Goal: Task Accomplishment & Management: Complete application form

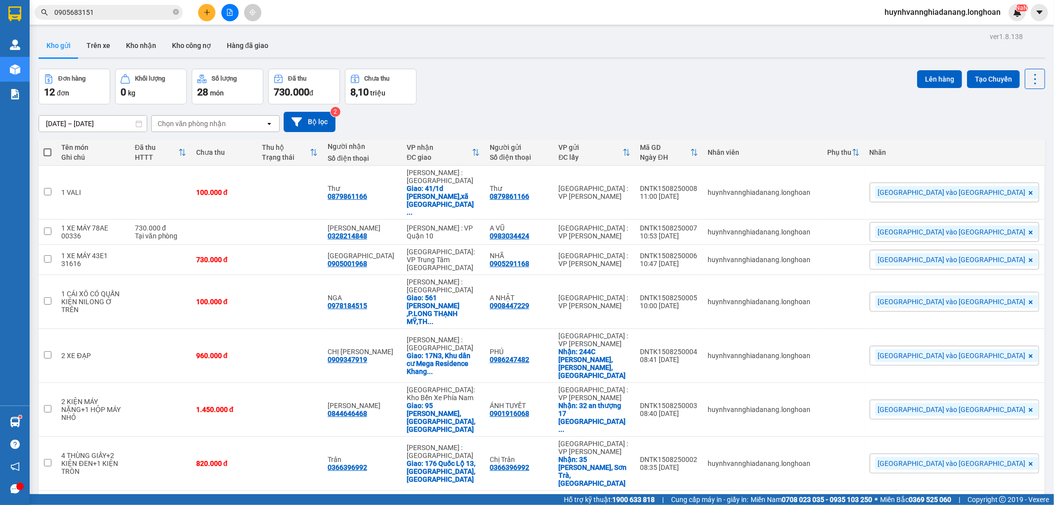
click at [200, 13] on button at bounding box center [206, 12] width 17 height 17
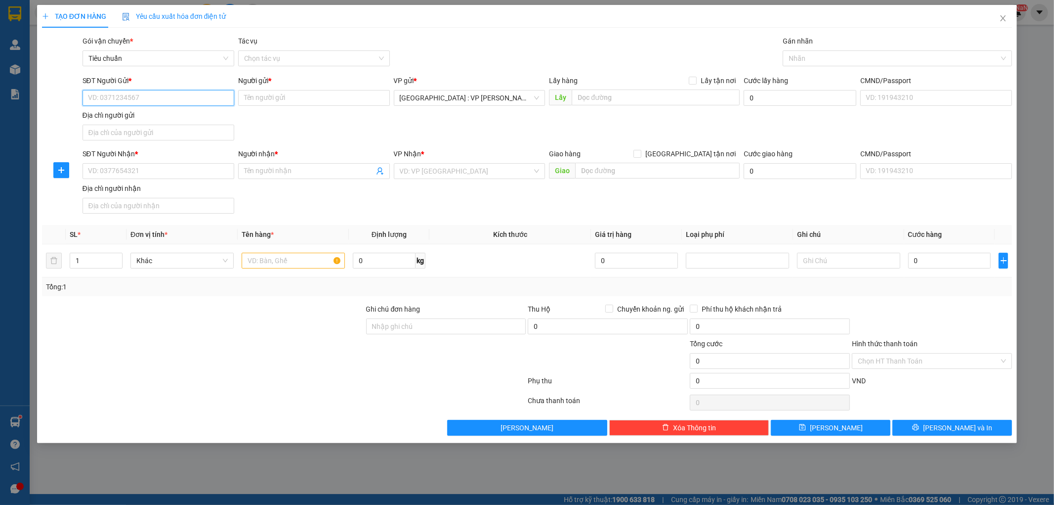
click at [146, 94] on input "SĐT Người Gửi *" at bounding box center [159, 98] width 152 height 16
type input "0905220022"
click at [277, 94] on input "Người gửi *" at bounding box center [314, 98] width 152 height 16
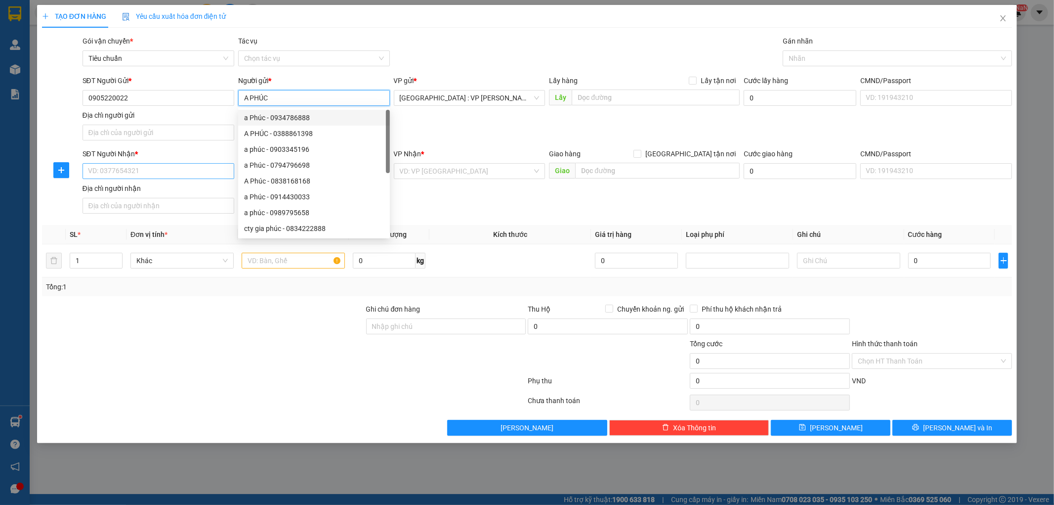
type input "A PHÚC"
click at [137, 171] on input "SĐT Người Nhận *" at bounding box center [159, 171] width 152 height 16
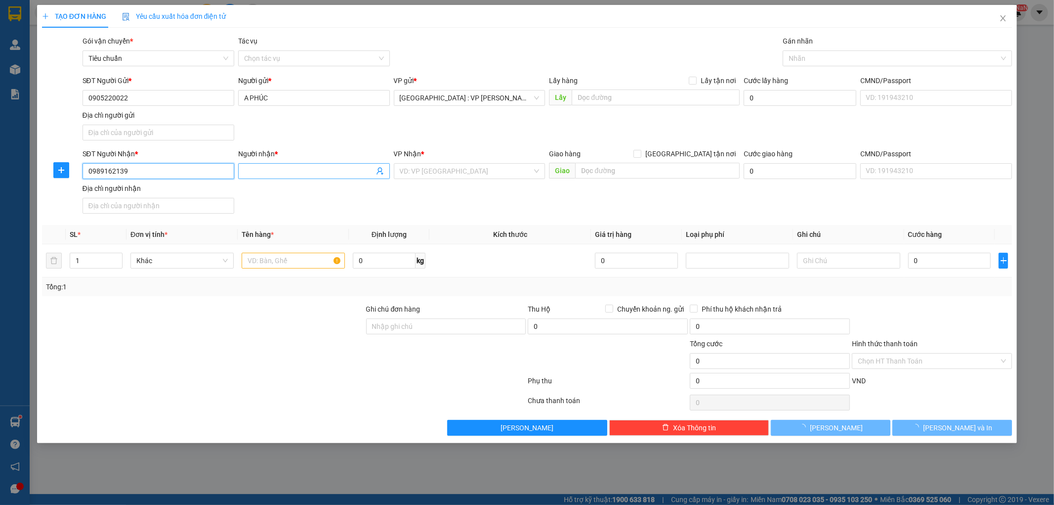
type input "0989162139"
click at [295, 167] on input "Người nhận *" at bounding box center [309, 171] width 130 height 11
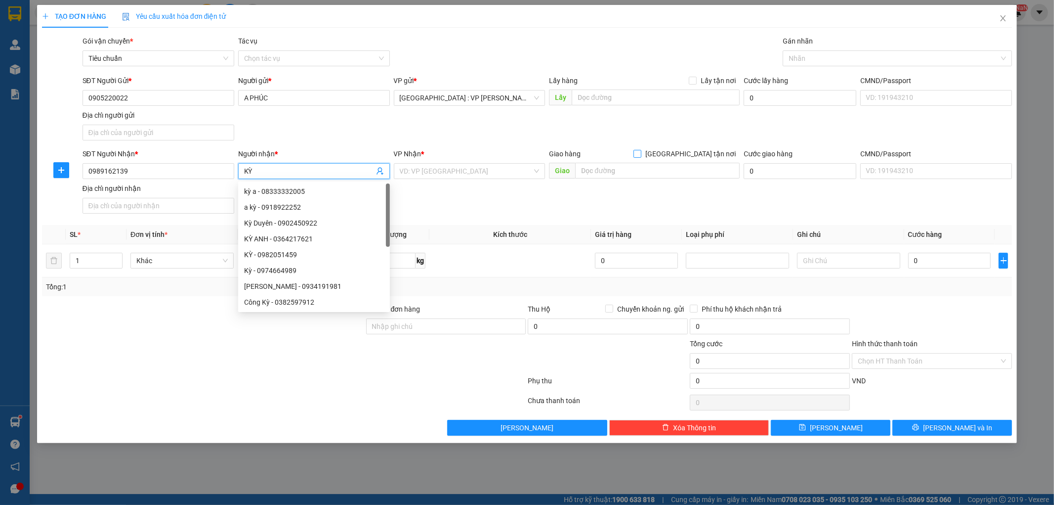
type input "KỲ"
click at [641, 153] on input "[GEOGRAPHIC_DATA] tận nơi" at bounding box center [637, 153] width 7 height 7
checkbox input "true"
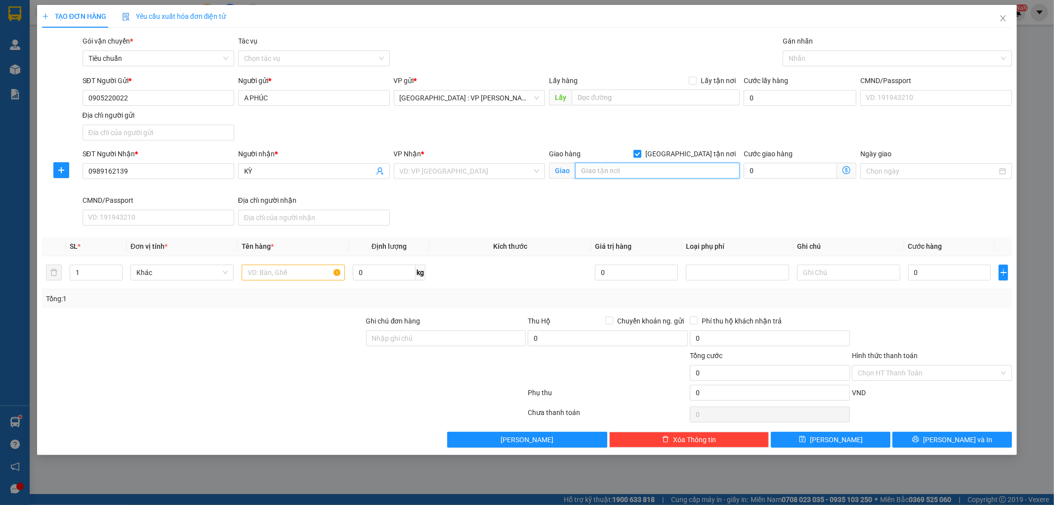
click at [649, 171] on input "text" at bounding box center [657, 171] width 165 height 16
click at [624, 196] on div "SĐT Người Nhận * 0989162139 Người nhận * KỲ VP Nhận * VD: VP Sài Gòn Giao hàng …" at bounding box center [548, 188] width 934 height 81
click at [581, 171] on input "TRUNG TÂM ẢNH TTX VIỆT NAM,21 PHẠM ĐÌNH HỔ," at bounding box center [657, 171] width 165 height 16
drag, startPoint x: 580, startPoint y: 171, endPoint x: 734, endPoint y: 171, distance: 154.7
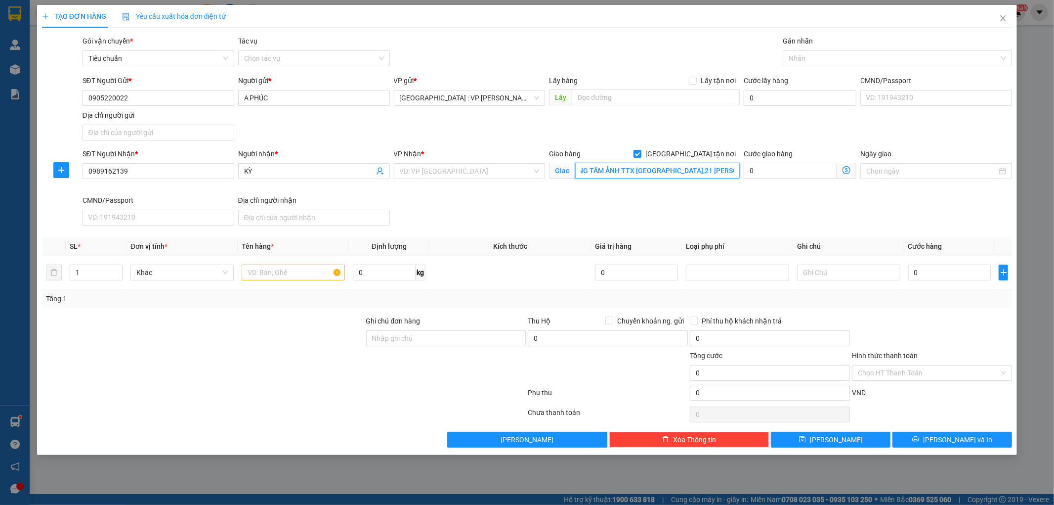
click at [734, 171] on input "TRUNG TÂM ẢNH TTX VIỆT NAM,21 PHẠM ĐÌNH HỔ," at bounding box center [657, 171] width 165 height 16
type input "TRUNG TÂM ẢNH TTX [GEOGRAPHIC_DATA],[STREET_ADDRESS][PERSON_NAME]"
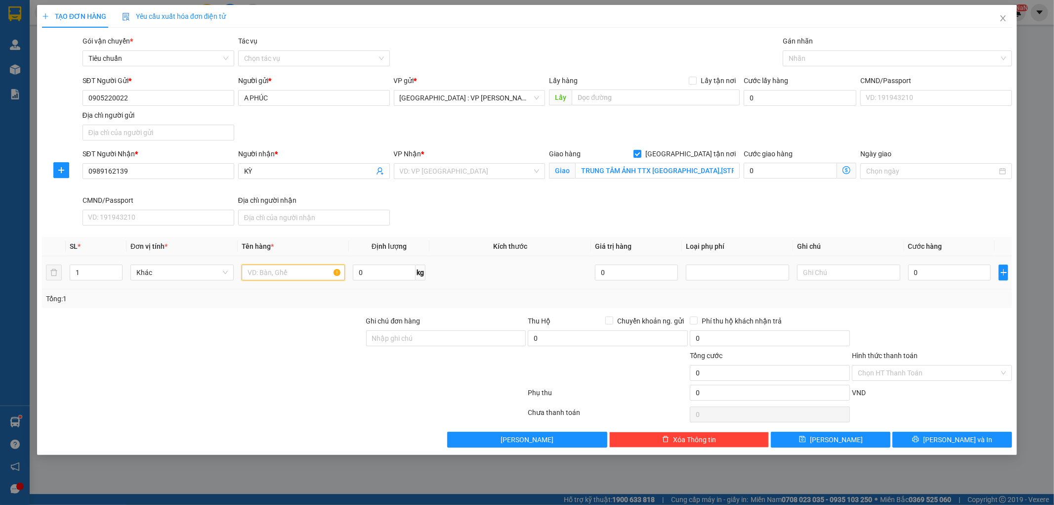
click at [278, 271] on input "text" at bounding box center [293, 272] width 103 height 16
type input "1 HỘP GIẤY"
click at [933, 270] on input "0" at bounding box center [949, 272] width 83 height 16
type input "1"
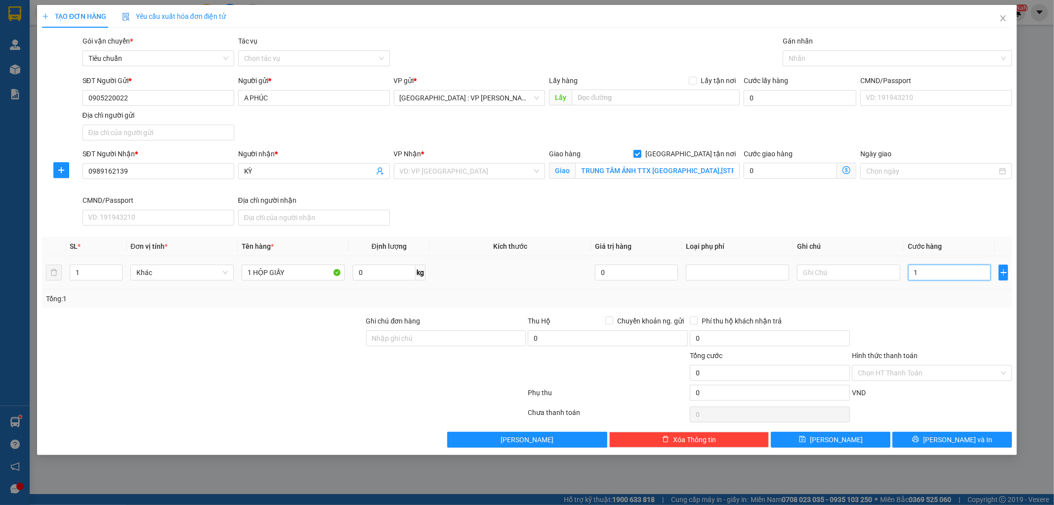
type input "1"
type input "10"
type input "100"
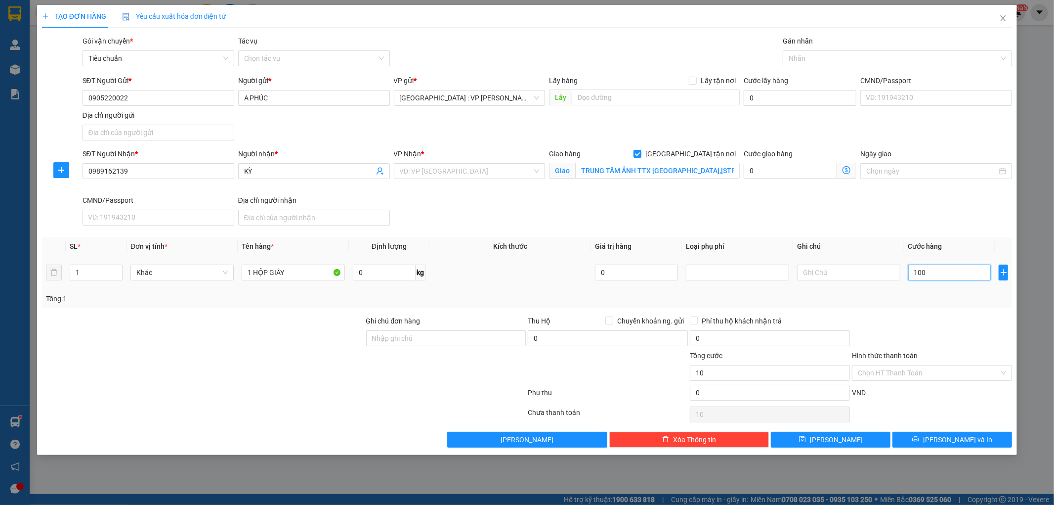
type input "100"
type input "1.000"
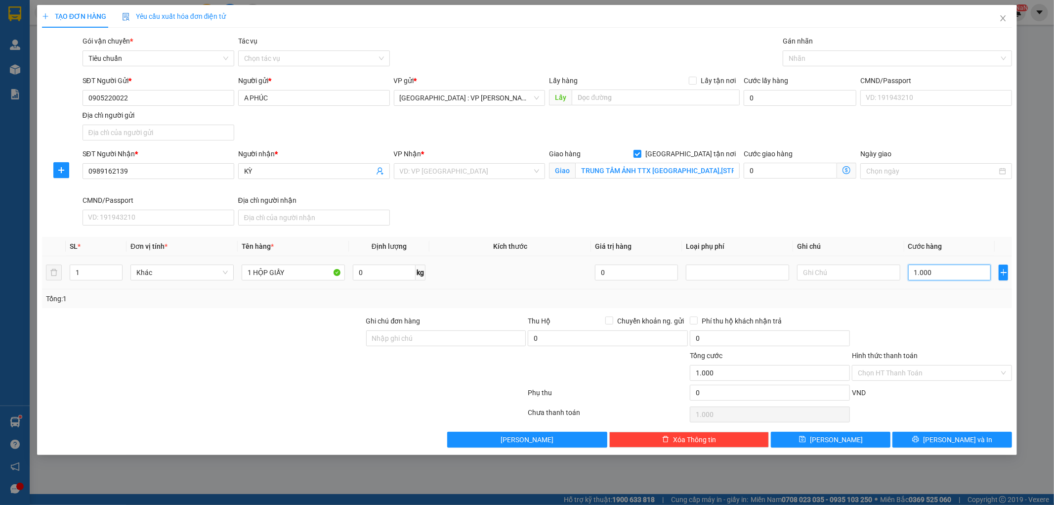
type input "10.000"
type input "100.000"
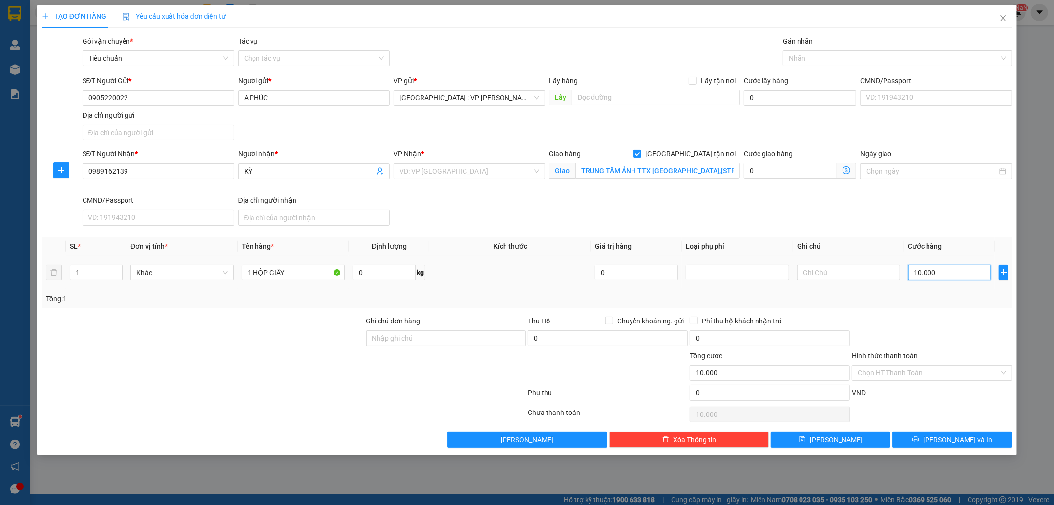
type input "100.000"
click at [936, 376] on input "Hình thức thanh toán" at bounding box center [928, 372] width 141 height 15
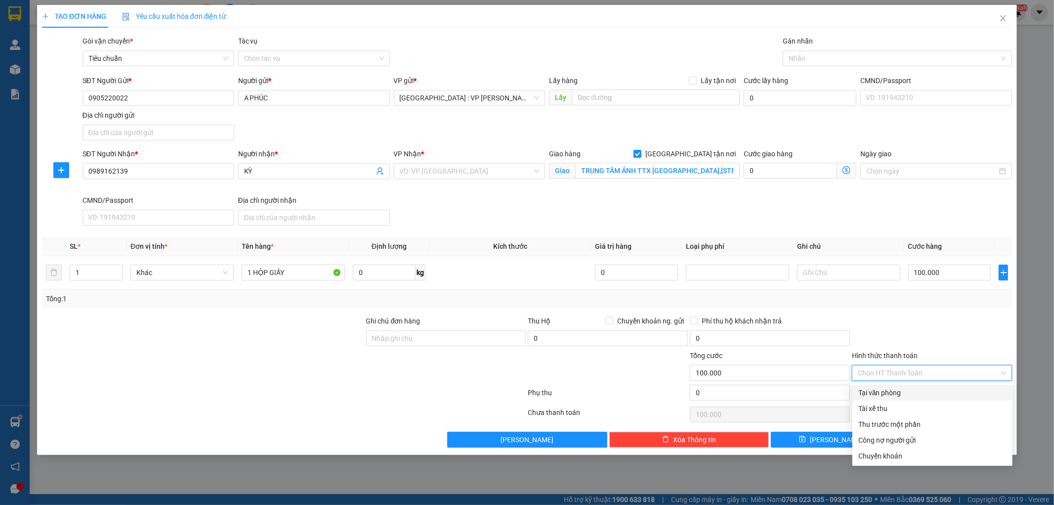
click at [930, 392] on div "Tại văn phòng" at bounding box center [932, 392] width 148 height 11
type input "0"
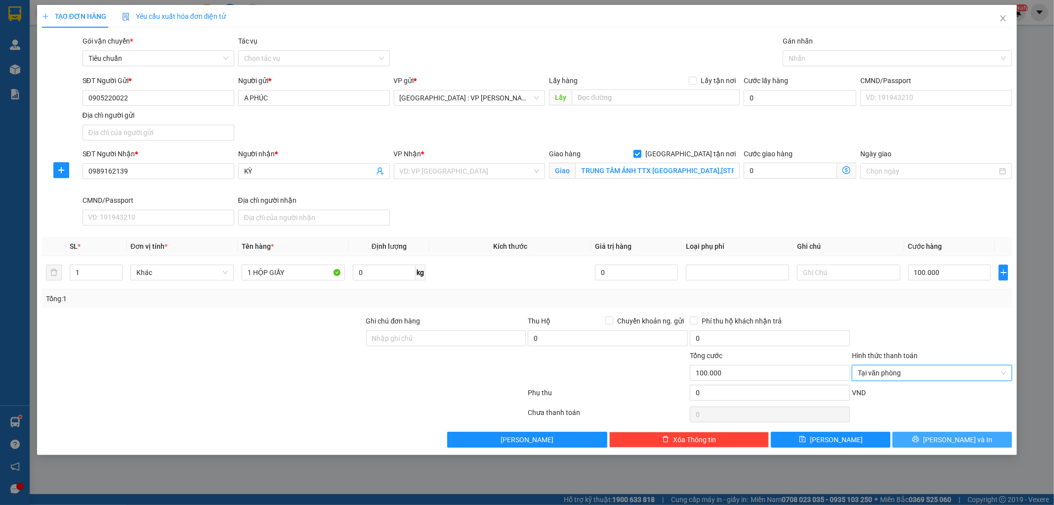
click at [954, 438] on span "[PERSON_NAME] và In" at bounding box center [957, 439] width 69 height 11
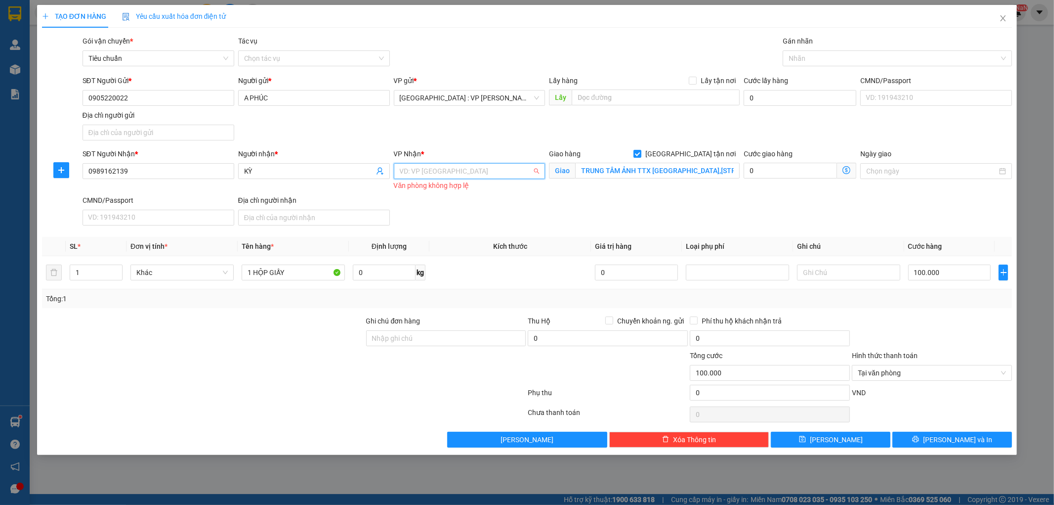
drag, startPoint x: 487, startPoint y: 167, endPoint x: 498, endPoint y: 174, distance: 13.8
click at [487, 166] on input "search" at bounding box center [466, 171] width 133 height 15
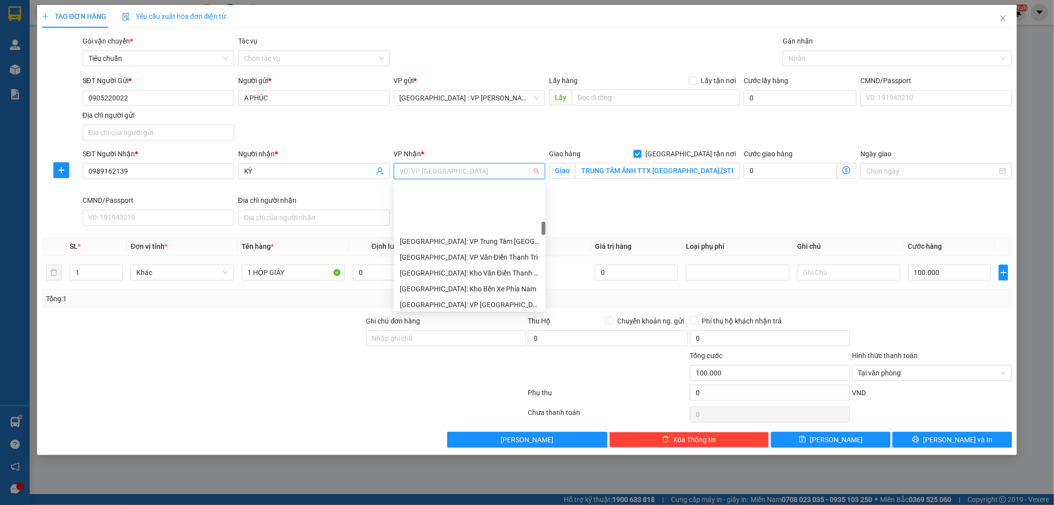
scroll to position [384, 0]
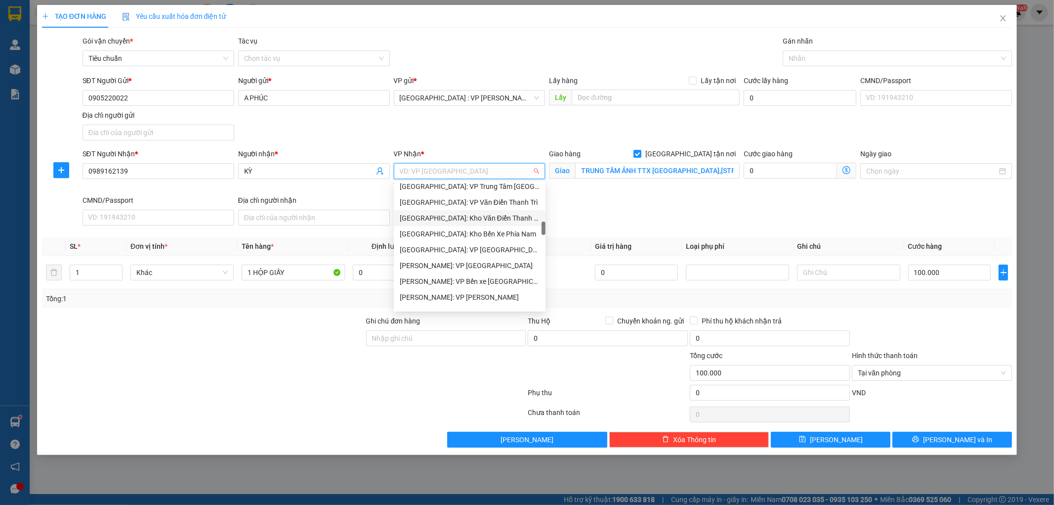
click at [463, 215] on div "[GEOGRAPHIC_DATA]: Kho Văn Điển Thanh Trì" at bounding box center [470, 218] width 140 height 11
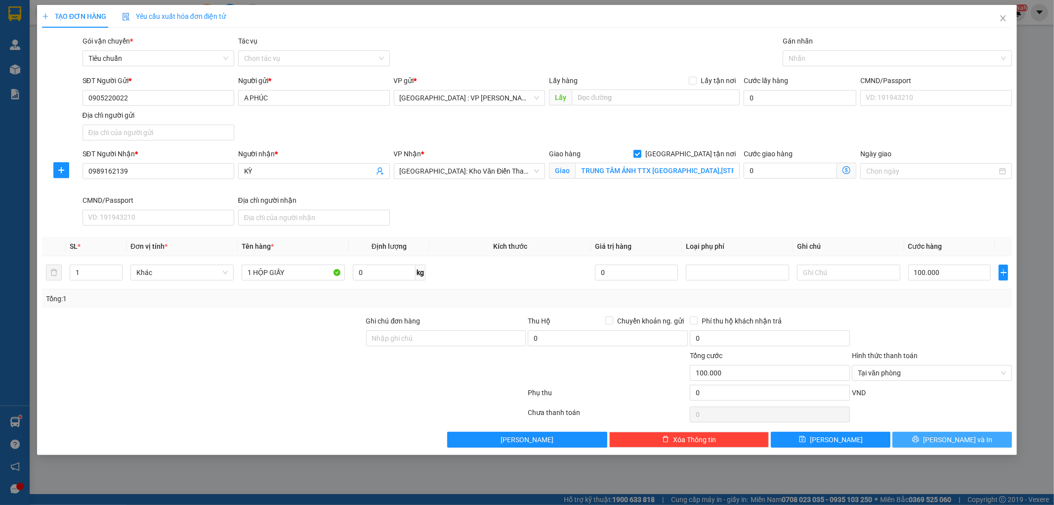
click at [980, 441] on button "[PERSON_NAME] và In" at bounding box center [953, 439] width 120 height 16
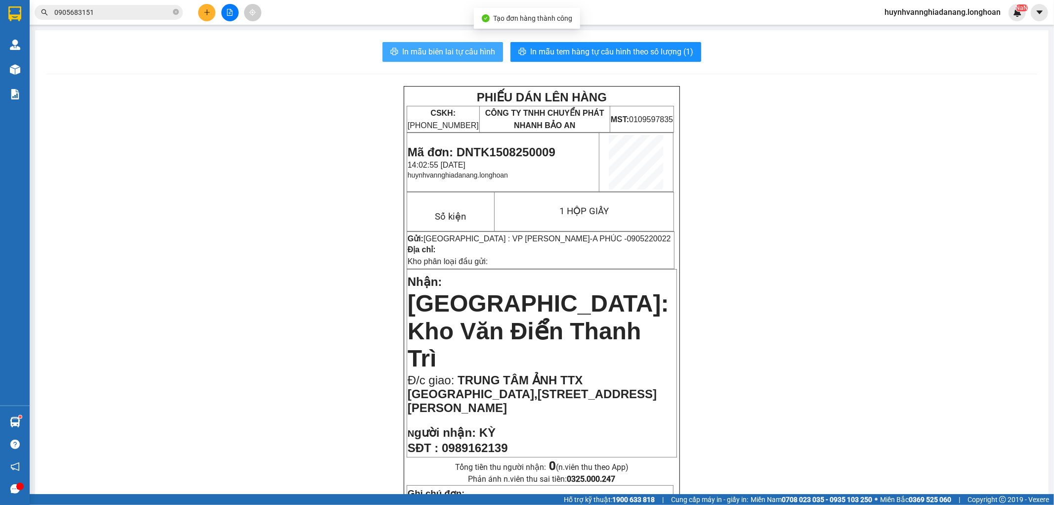
click at [477, 51] on span "In mẫu biên lai tự cấu hình" at bounding box center [448, 51] width 93 height 12
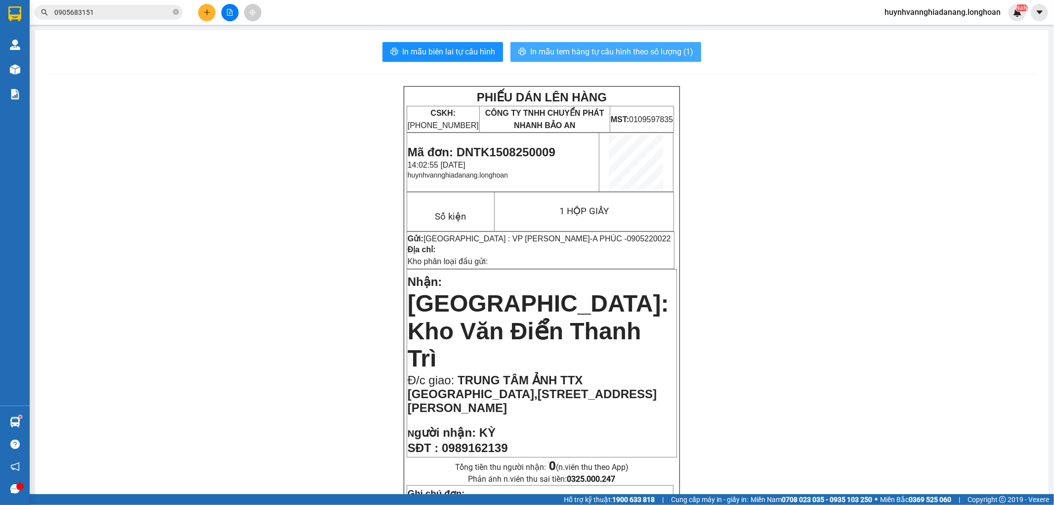
click at [568, 55] on span "In mẫu tem hàng tự cấu hình theo số lượng (1)" at bounding box center [611, 51] width 163 height 12
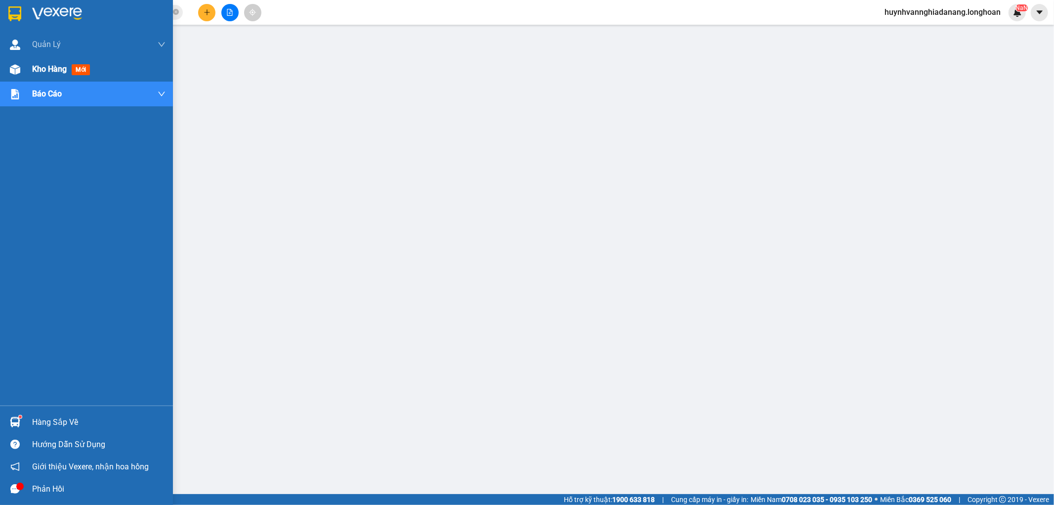
click at [35, 67] on span "Kho hàng" at bounding box center [49, 68] width 35 height 9
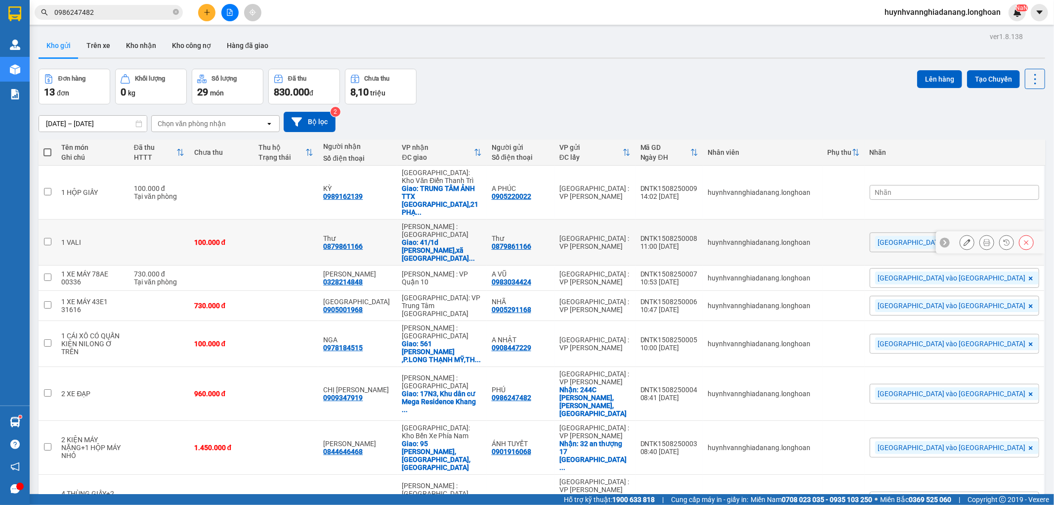
click at [983, 239] on icon at bounding box center [986, 242] width 7 height 7
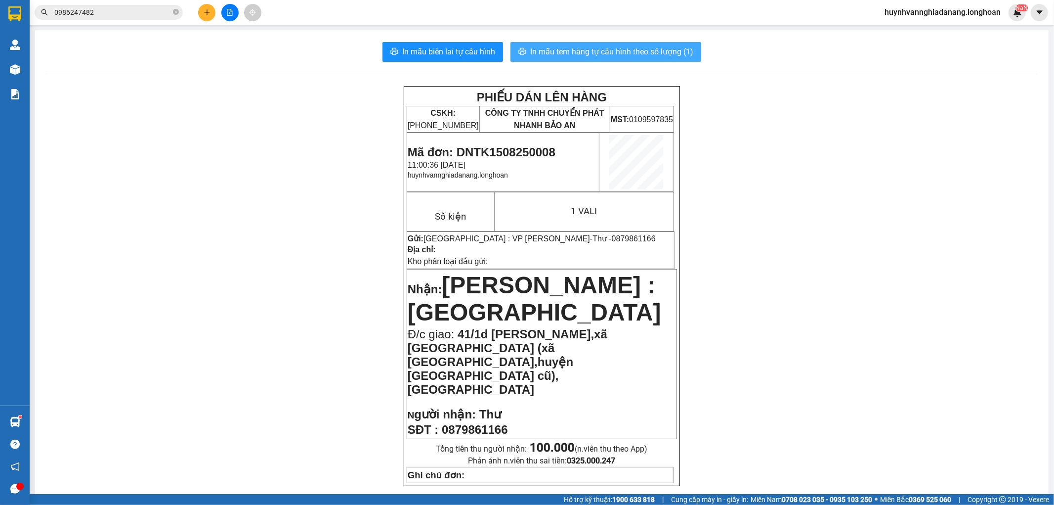
click at [620, 56] on span "In mẫu tem hàng tự cấu hình theo số lượng (1)" at bounding box center [611, 51] width 163 height 12
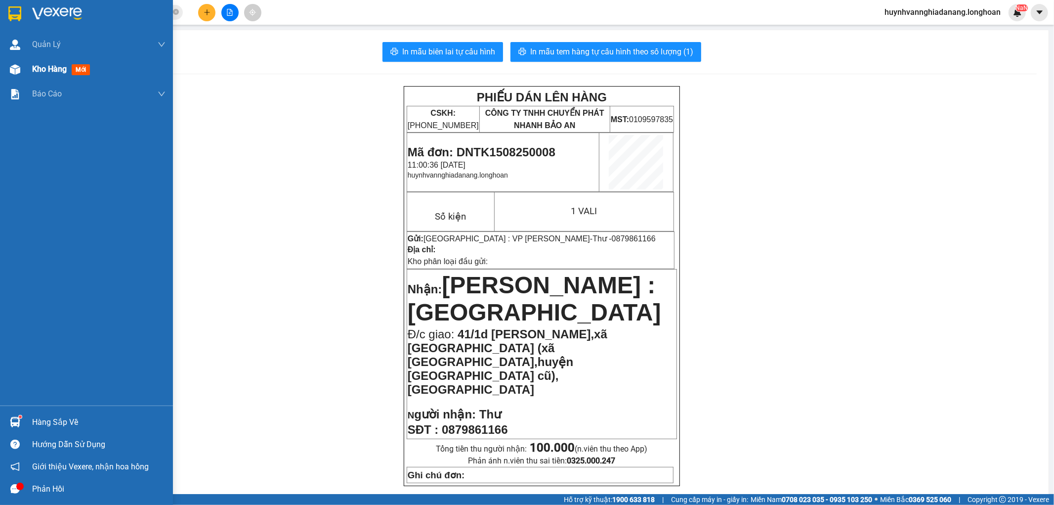
click at [37, 69] on span "Kho hàng" at bounding box center [49, 68] width 35 height 9
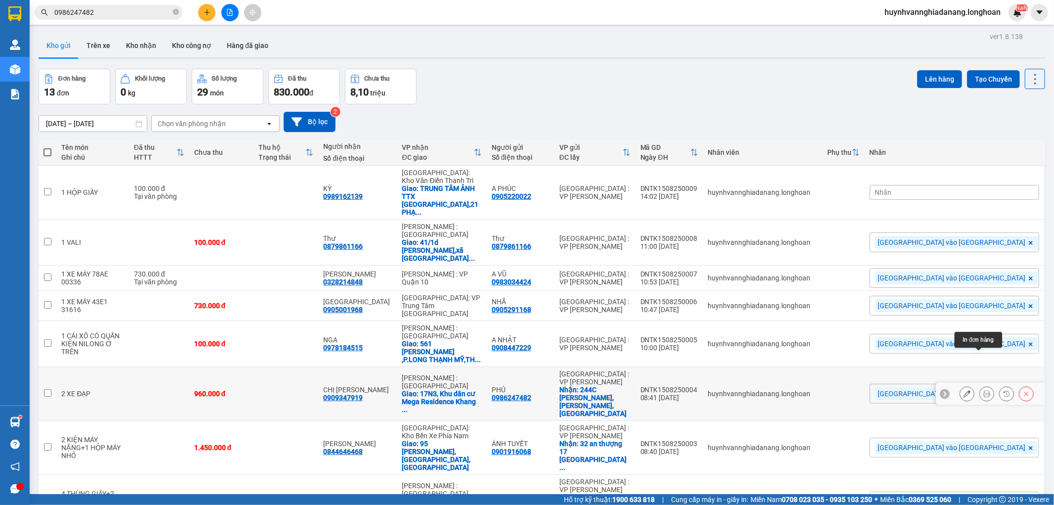
click at [983, 390] on icon at bounding box center [986, 393] width 7 height 7
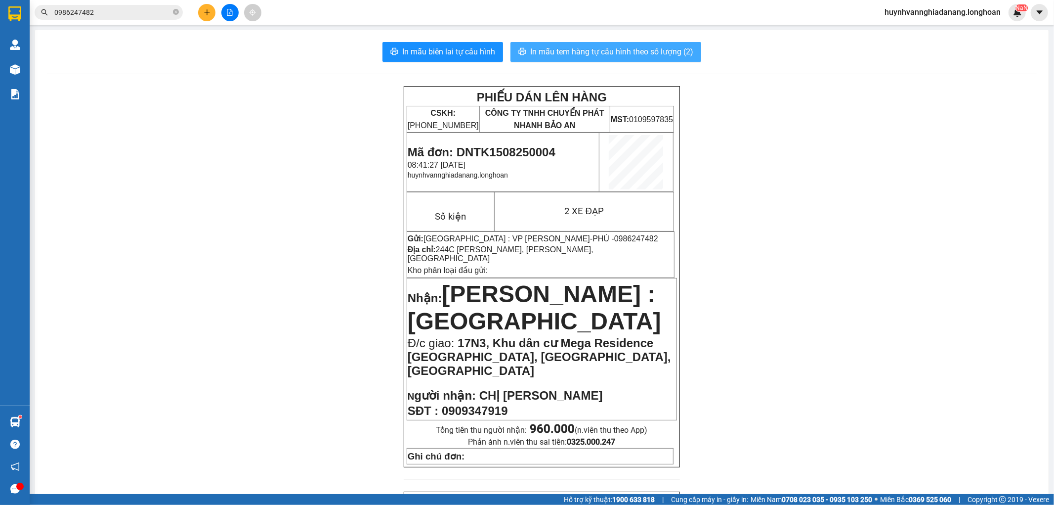
click at [633, 55] on span "In mẫu tem hàng tự cấu hình theo số lượng (2)" at bounding box center [611, 51] width 163 height 12
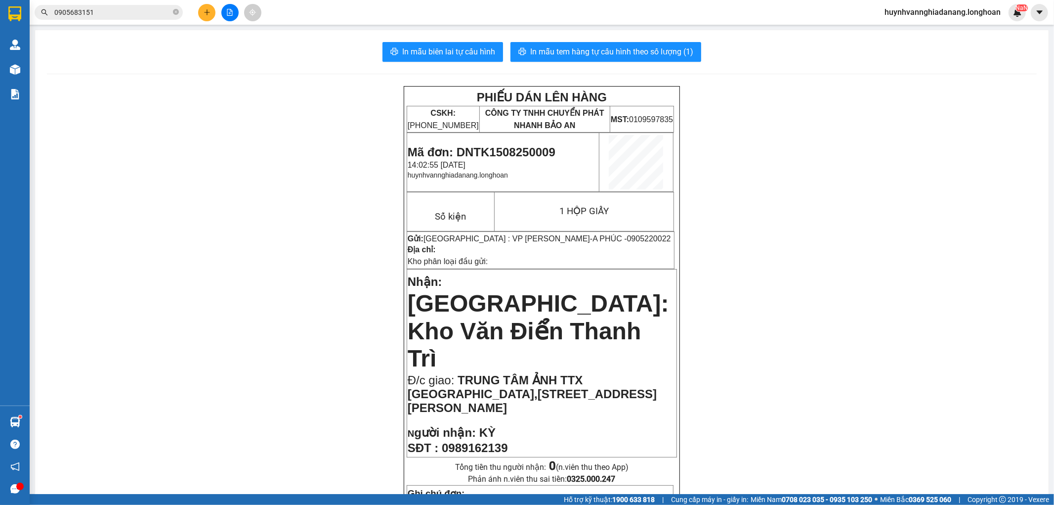
click at [213, 14] on button at bounding box center [206, 12] width 17 height 17
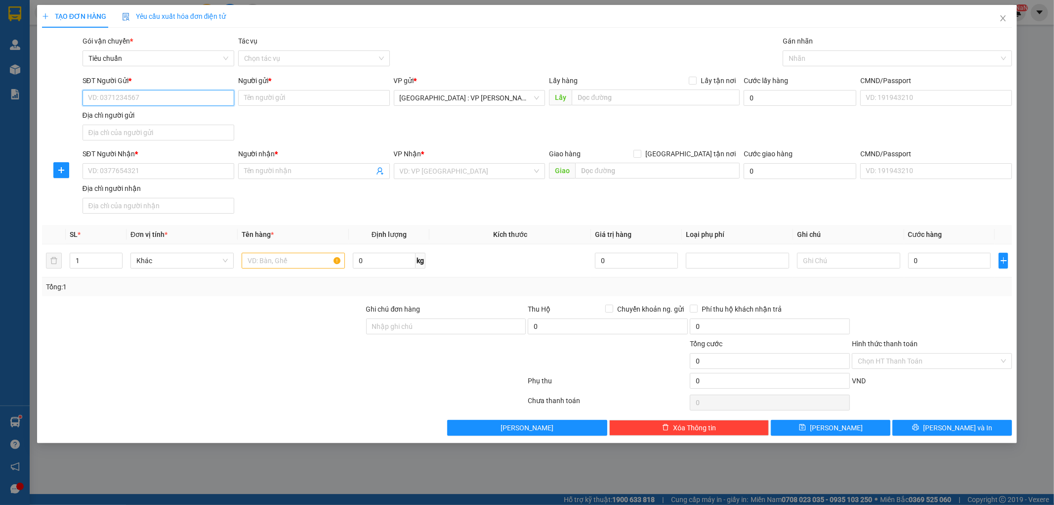
click at [136, 99] on input "SĐT Người Gửi *" at bounding box center [159, 98] width 152 height 16
type input "0913749370"
click at [162, 116] on div "0913749370 - LONG" at bounding box center [158, 117] width 140 height 11
type input "LONG"
type input "0913749370"
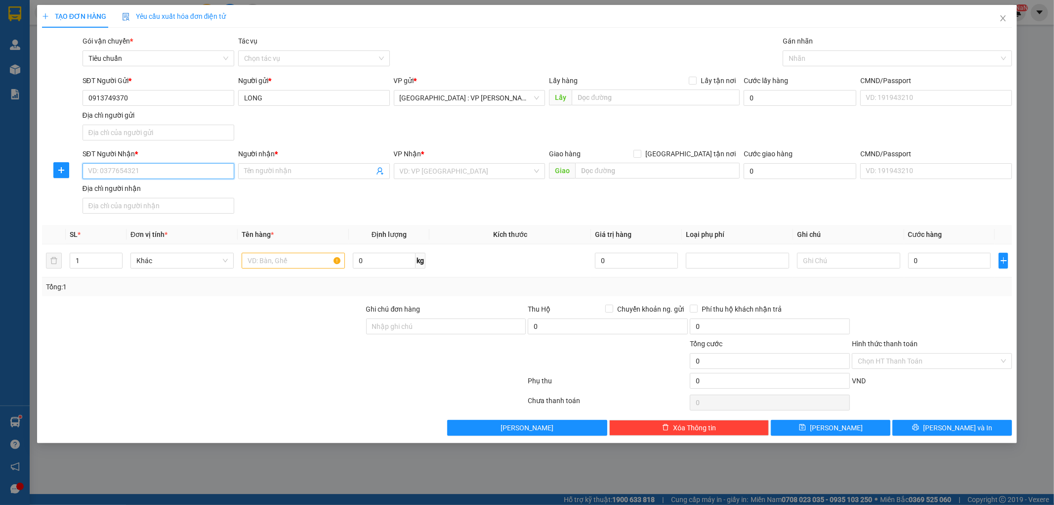
click at [171, 171] on input "SĐT Người Nhận *" at bounding box center [159, 171] width 152 height 16
click at [174, 189] on div "0703878979 - KỲ DUYÊN" at bounding box center [158, 191] width 140 height 11
type input "0703878979"
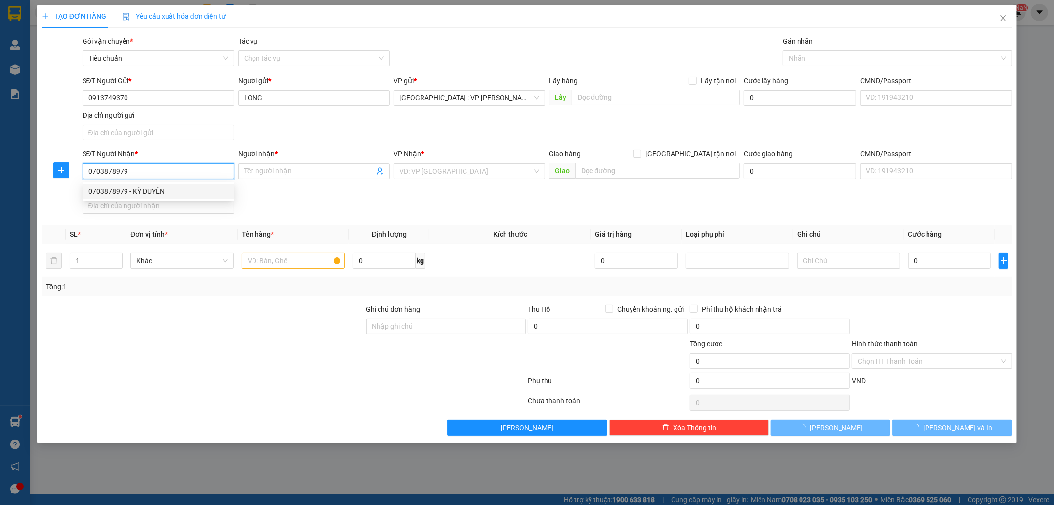
type input "KỲ DUYÊN"
checkbox input "true"
type input "ĐƯỜNG [PERSON_NAME],[GEOGRAPHIC_DATA],ĐỒNG NAI"
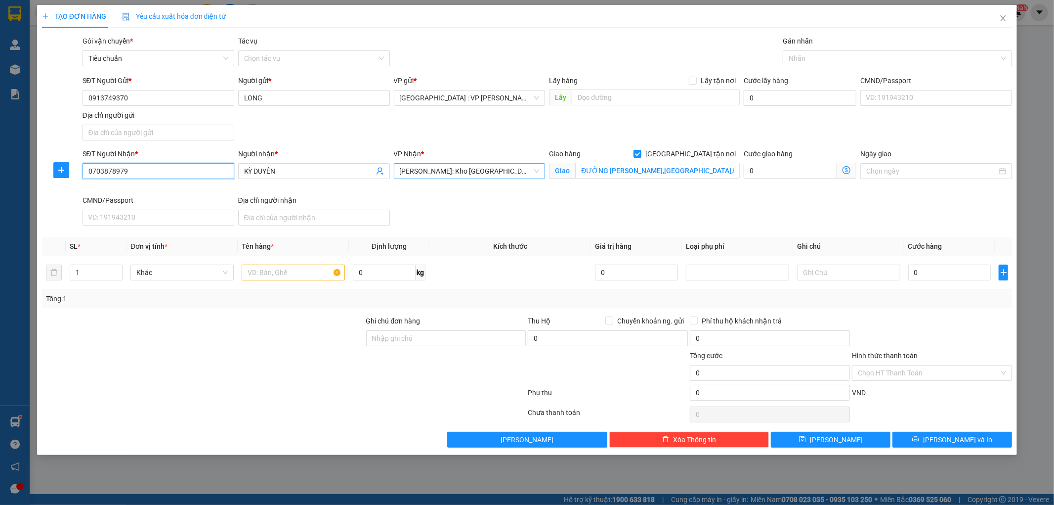
click at [514, 174] on span "[PERSON_NAME]: Kho [GEOGRAPHIC_DATA] 9" at bounding box center [470, 171] width 140 height 15
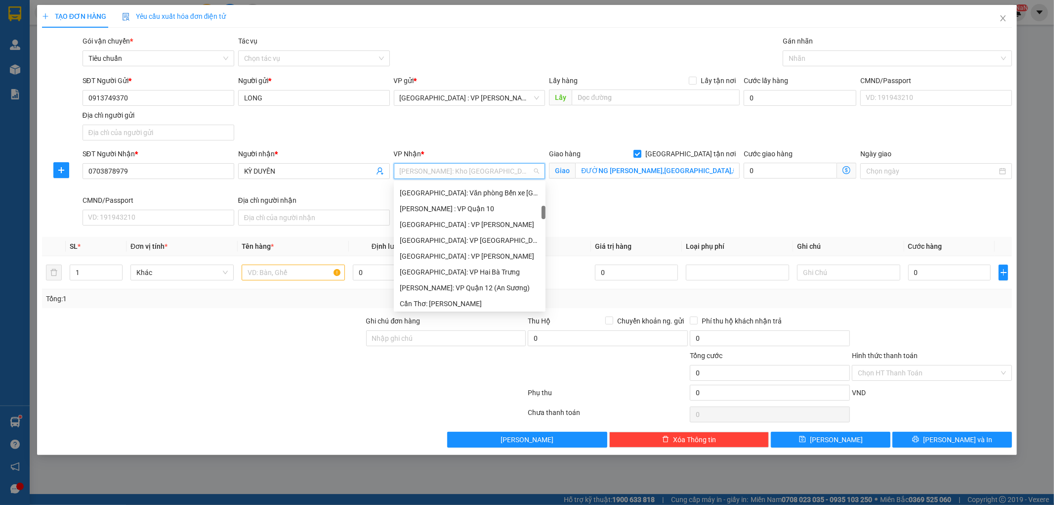
scroll to position [274, 0]
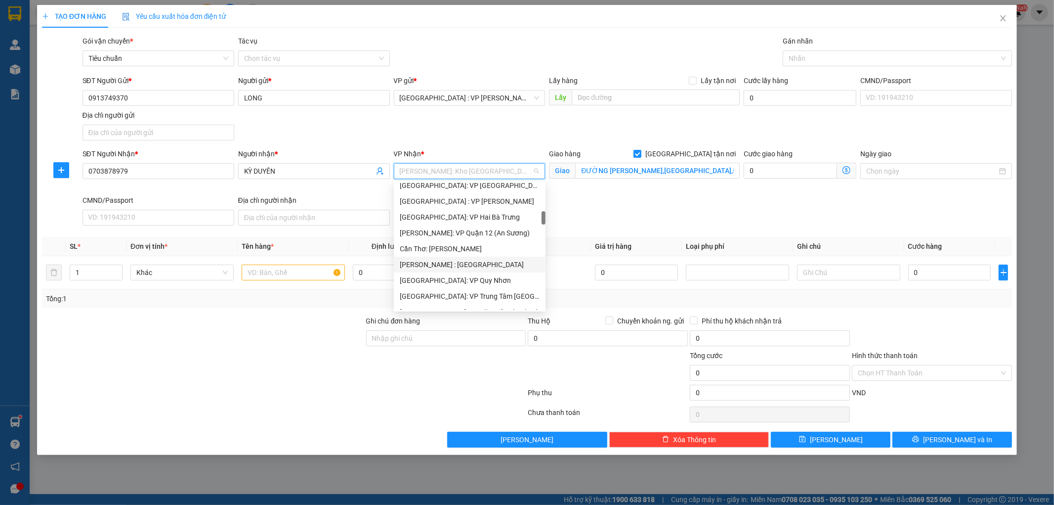
click at [476, 263] on div "[PERSON_NAME] : [GEOGRAPHIC_DATA]" at bounding box center [470, 264] width 140 height 11
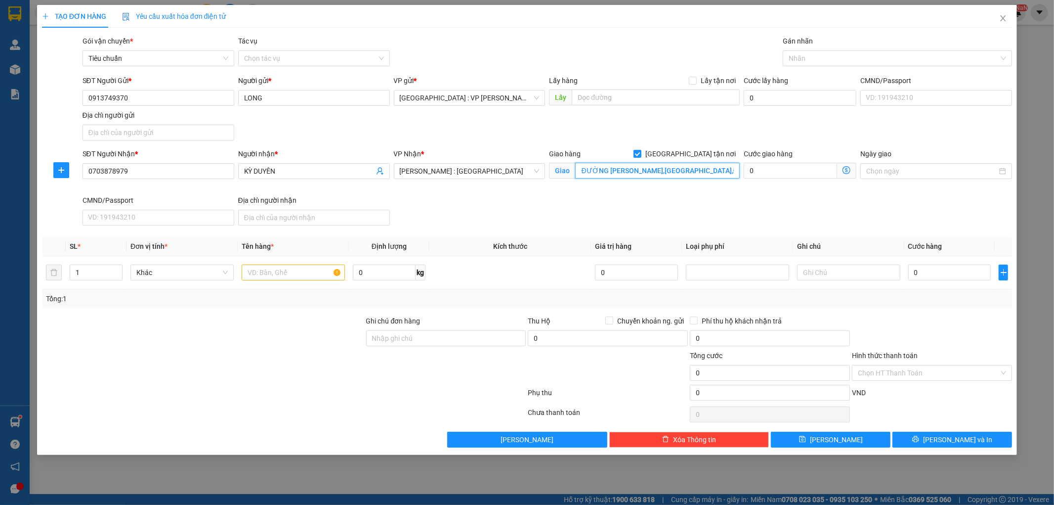
click at [578, 171] on input "ĐƯỜNG [PERSON_NAME],[GEOGRAPHIC_DATA],ĐỒNG NAI" at bounding box center [657, 171] width 165 height 16
drag, startPoint x: 578, startPoint y: 171, endPoint x: 737, endPoint y: 175, distance: 159.2
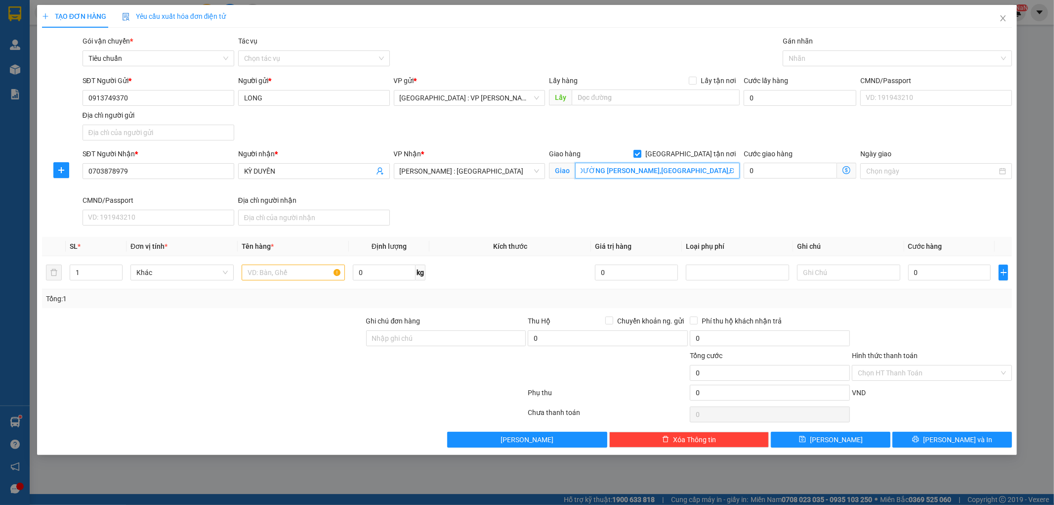
click at [737, 175] on input "ĐƯỜNG [PERSON_NAME],[GEOGRAPHIC_DATA],ĐỒNG NAI" at bounding box center [657, 171] width 165 height 16
click at [717, 195] on div "Giao hàng [GEOGRAPHIC_DATA] tận nơi Giao ĐƯỜNG [PERSON_NAME],[GEOGRAPHIC_DATA],…" at bounding box center [644, 171] width 195 height 46
click at [85, 272] on input "1" at bounding box center [96, 272] width 52 height 15
type input "2"
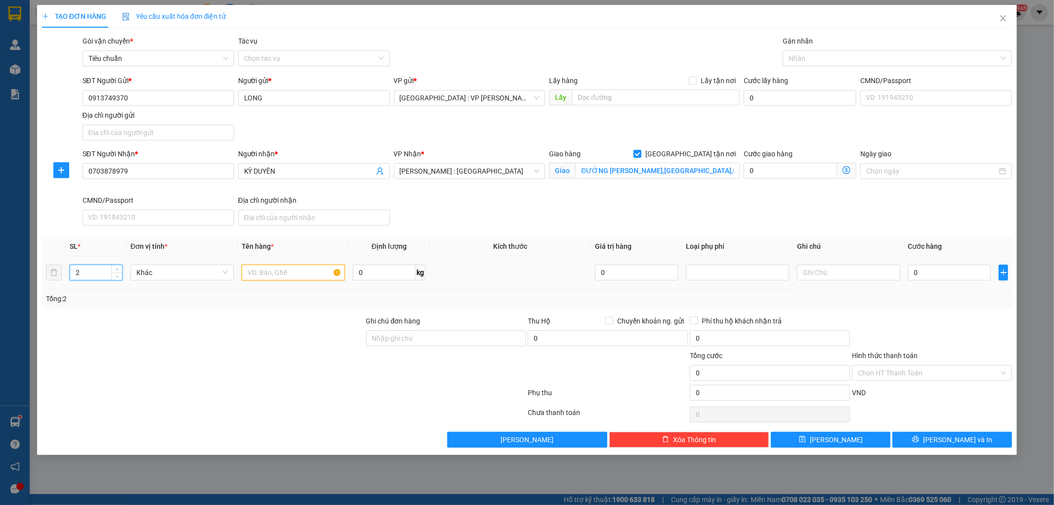
click at [265, 275] on input "text" at bounding box center [293, 272] width 103 height 16
type input "2 KIỆN GIẤY DÀI"
click at [468, 337] on input "Ghi chú đơn hàng" at bounding box center [446, 338] width 160 height 16
type input "KHÔNG BAO HƯ VỠ,MÓP MÉO"
click at [310, 276] on input "2 KIỆN GIẤY DÀI" at bounding box center [293, 272] width 103 height 16
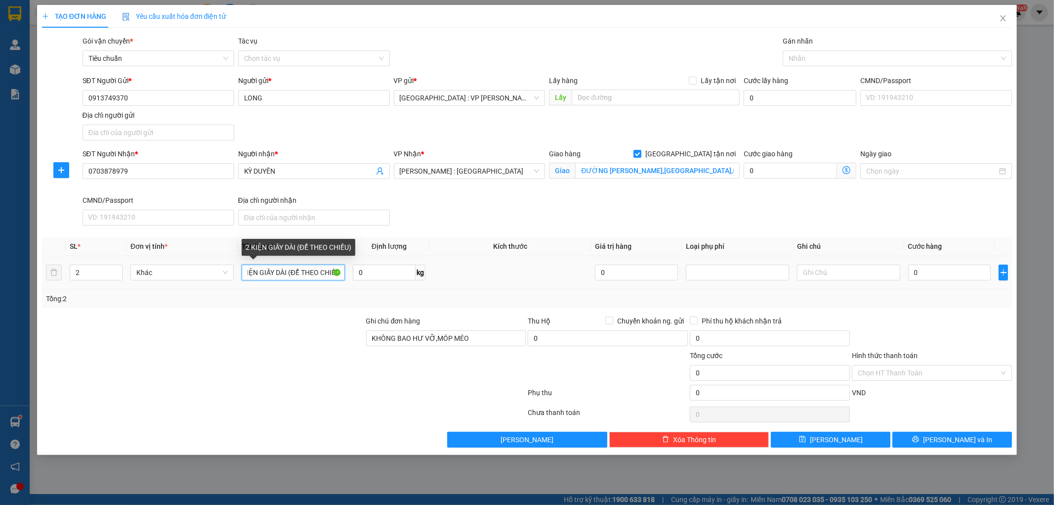
scroll to position [0, 13]
type input "2 KIỆN GIẤY DÀI (ĐỂ THEO CHIỀU)"
click at [930, 277] on input "0" at bounding box center [949, 272] width 83 height 16
type input "4"
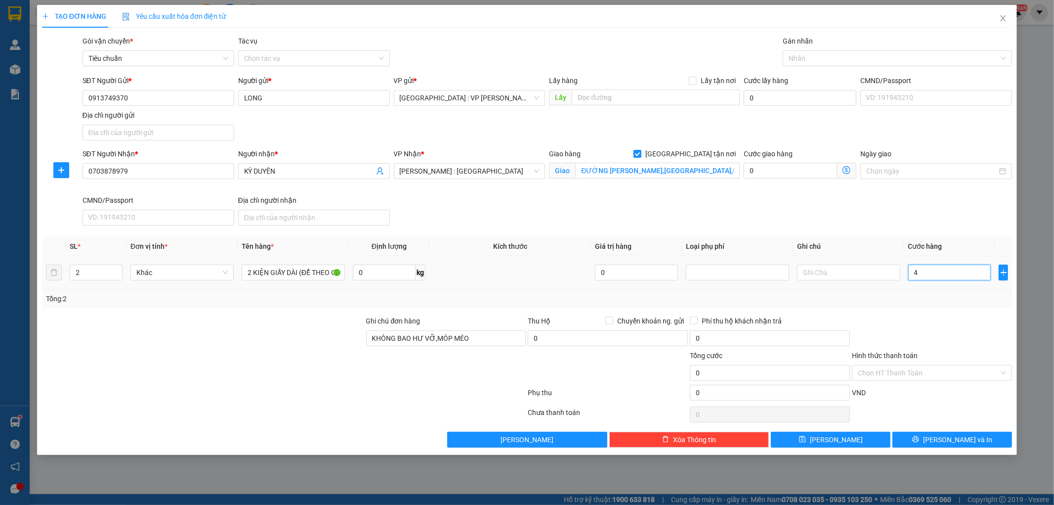
type input "4"
type input "49"
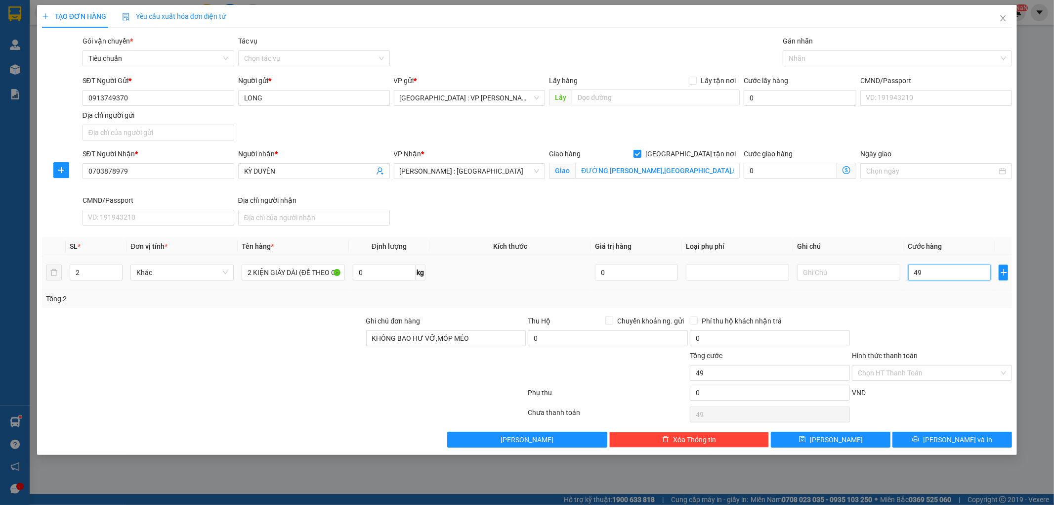
type input "495"
type input "4.950"
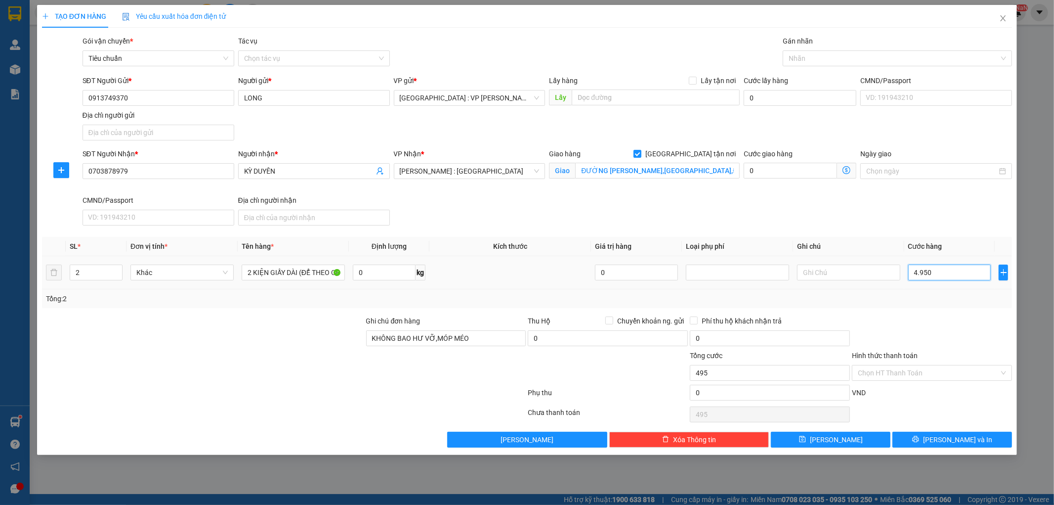
type input "4.950"
type input "49.500"
type input "495.000"
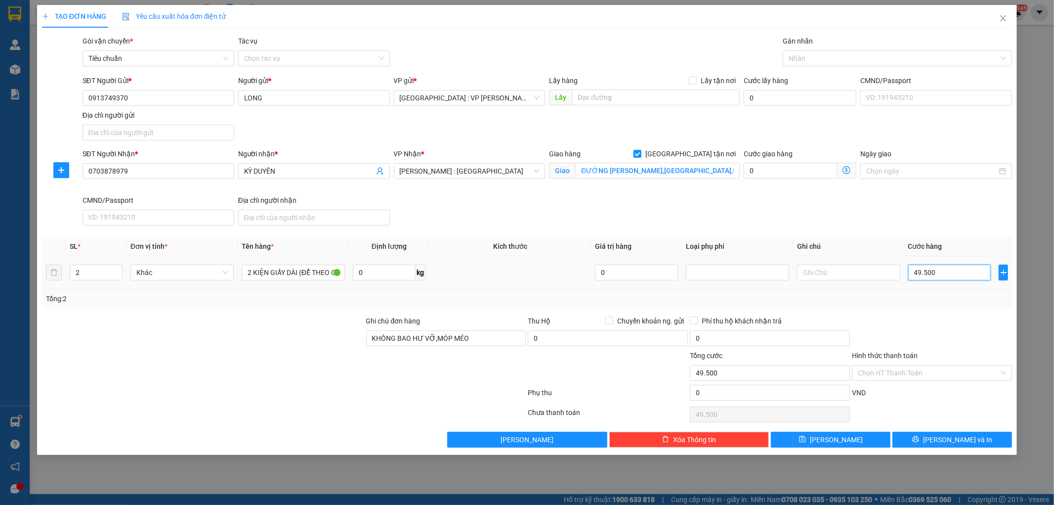
type input "495.000"
click at [897, 374] on input "Hình thức thanh toán" at bounding box center [928, 372] width 141 height 15
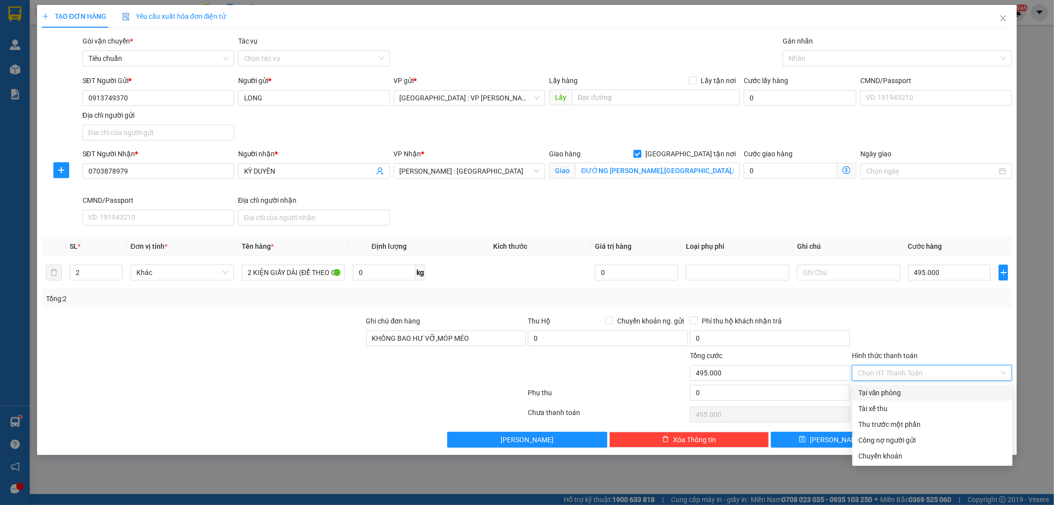
drag, startPoint x: 895, startPoint y: 391, endPoint x: 913, endPoint y: 403, distance: 21.8
click at [895, 391] on div "Tại văn phòng" at bounding box center [932, 392] width 148 height 11
type input "0"
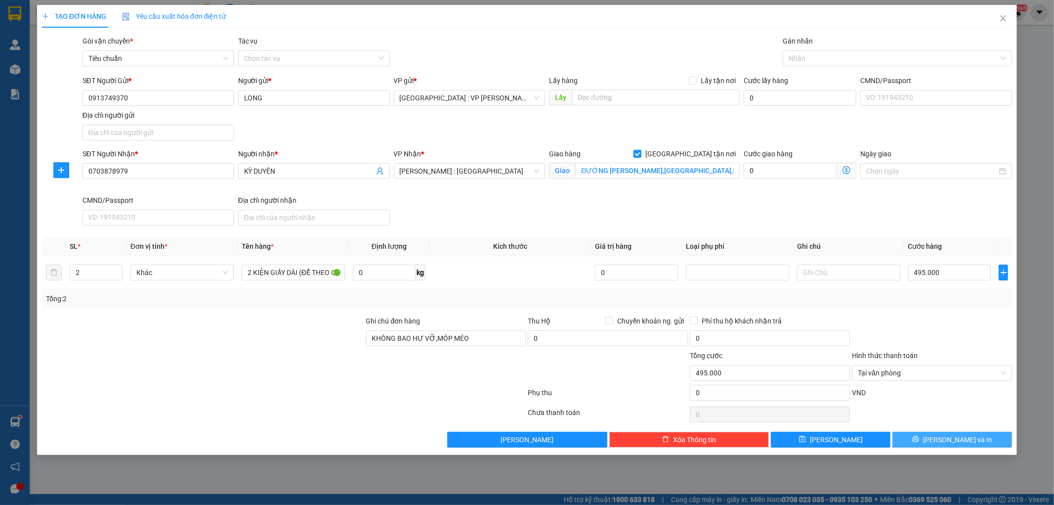
click at [944, 441] on span "[PERSON_NAME] và In" at bounding box center [957, 439] width 69 height 11
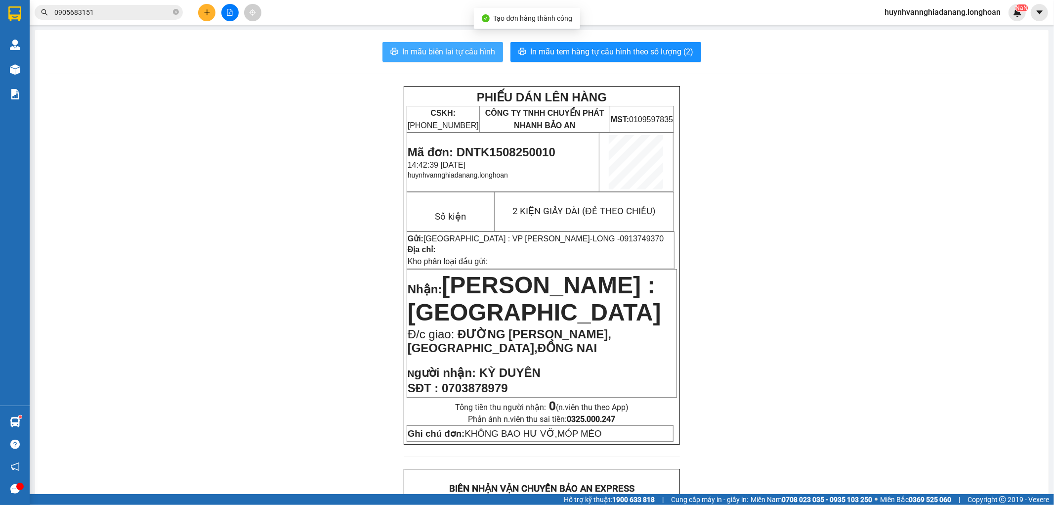
click at [470, 55] on span "In mẫu biên lai tự cấu hình" at bounding box center [448, 51] width 93 height 12
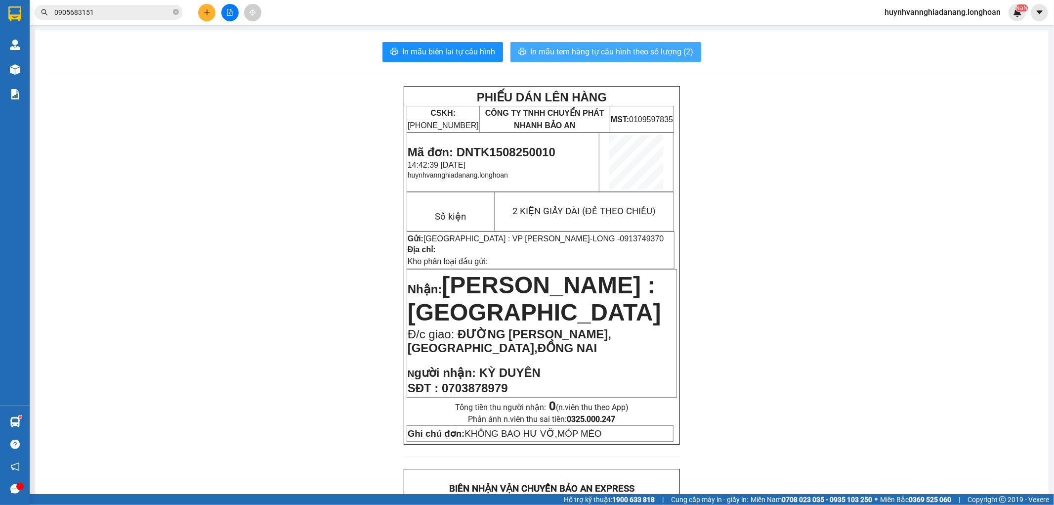
click at [629, 52] on span "In mẫu tem hàng tự cấu hình theo số lượng (2)" at bounding box center [611, 51] width 163 height 12
